Goal: Task Accomplishment & Management: Manage account settings

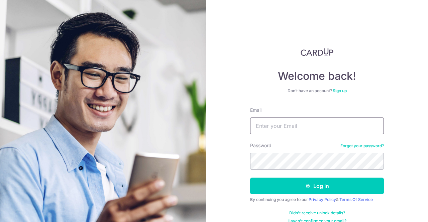
click at [292, 128] on input "Email" at bounding box center [317, 126] width 134 height 17
type input "[EMAIL_ADDRESS][DOMAIN_NAME]"
click at [250, 178] on button "Log in" at bounding box center [317, 186] width 134 height 17
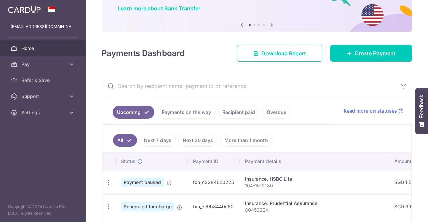
scroll to position [134, 0]
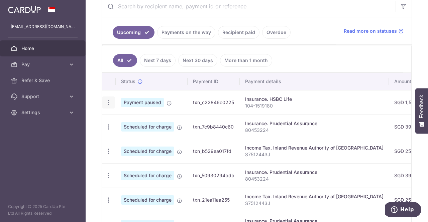
click at [108, 100] on icon "button" at bounding box center [108, 102] width 7 height 7
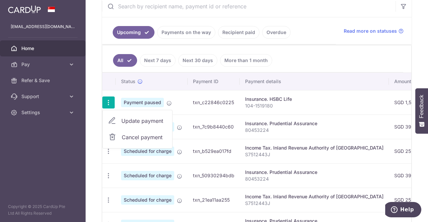
click at [140, 136] on span "Cancel payment" at bounding box center [144, 137] width 45 height 8
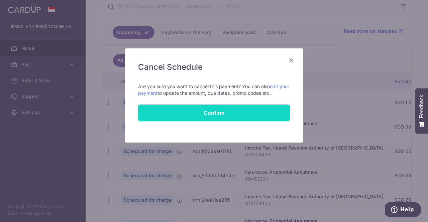
click at [236, 111] on button "Confirm" at bounding box center [214, 113] width 152 height 17
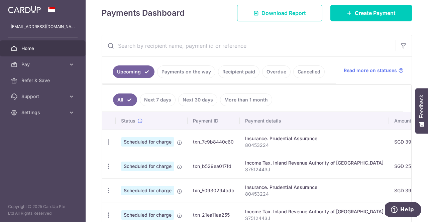
scroll to position [90, 0]
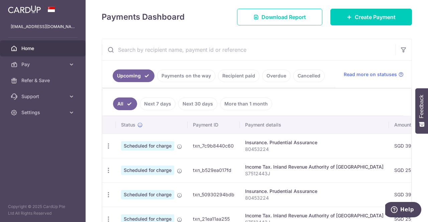
click at [250, 102] on link "More than 1 month" at bounding box center [246, 104] width 52 height 13
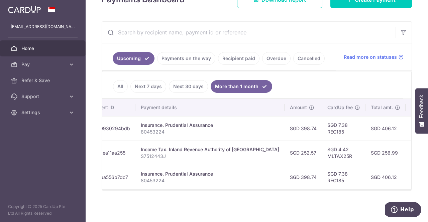
scroll to position [0, 105]
